Goal: Task Accomplishment & Management: Use online tool/utility

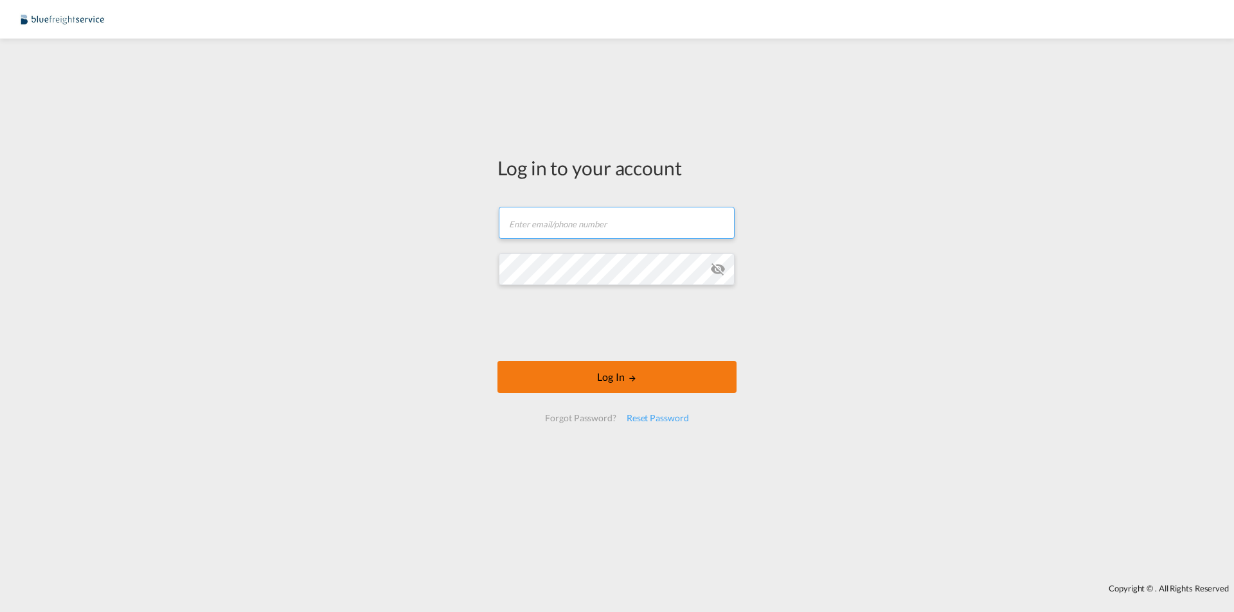
type input "[EMAIL_ADDRESS][DOMAIN_NAME]"
click at [591, 375] on button "Log In" at bounding box center [616, 377] width 239 height 32
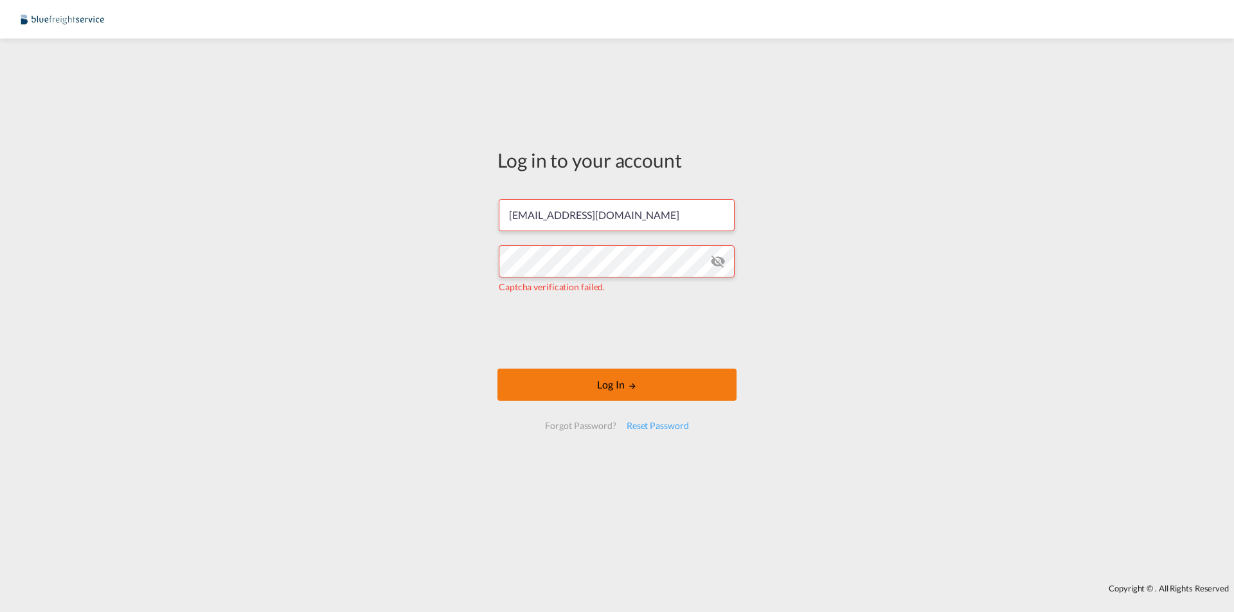
click at [635, 389] on md-icon "LOGIN" at bounding box center [632, 386] width 9 height 9
